Goal: Find specific page/section: Find specific page/section

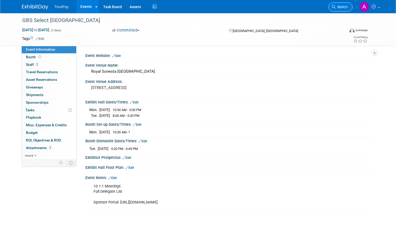
click at [348, 5] on link "Search" at bounding box center [341, 6] width 24 height 9
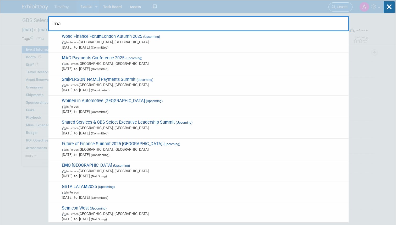
type input "mag"
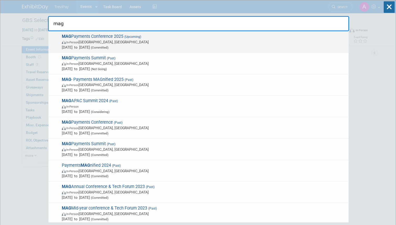
click at [234, 35] on span "MAG Payments Conference 2025 (Upcoming) In-Person San Antonio, TX Sep 8, 2025 t…" at bounding box center [203, 42] width 286 height 16
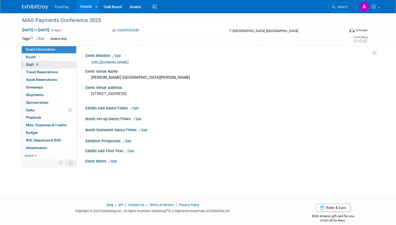
click at [51, 63] on link "4 Staff 4" at bounding box center [49, 64] width 55 height 7
